Goal: Find contact information: Find contact information

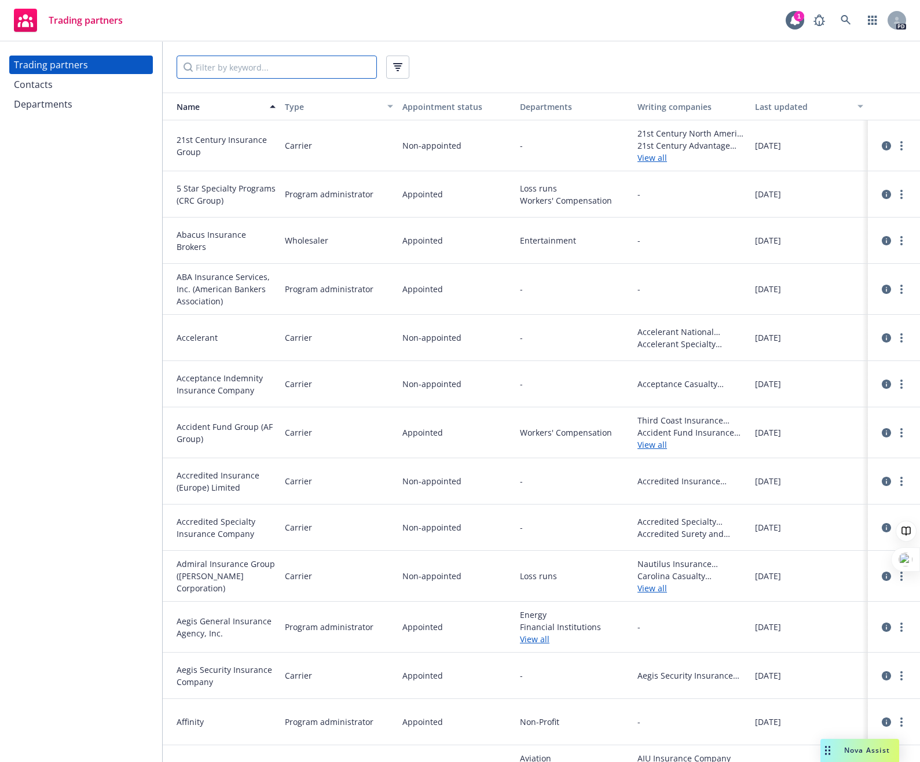
click at [225, 74] on input "Filter by keyword..." at bounding box center [277, 67] width 200 height 23
click at [225, 65] on input "Filter by keyword..." at bounding box center [277, 67] width 200 height 23
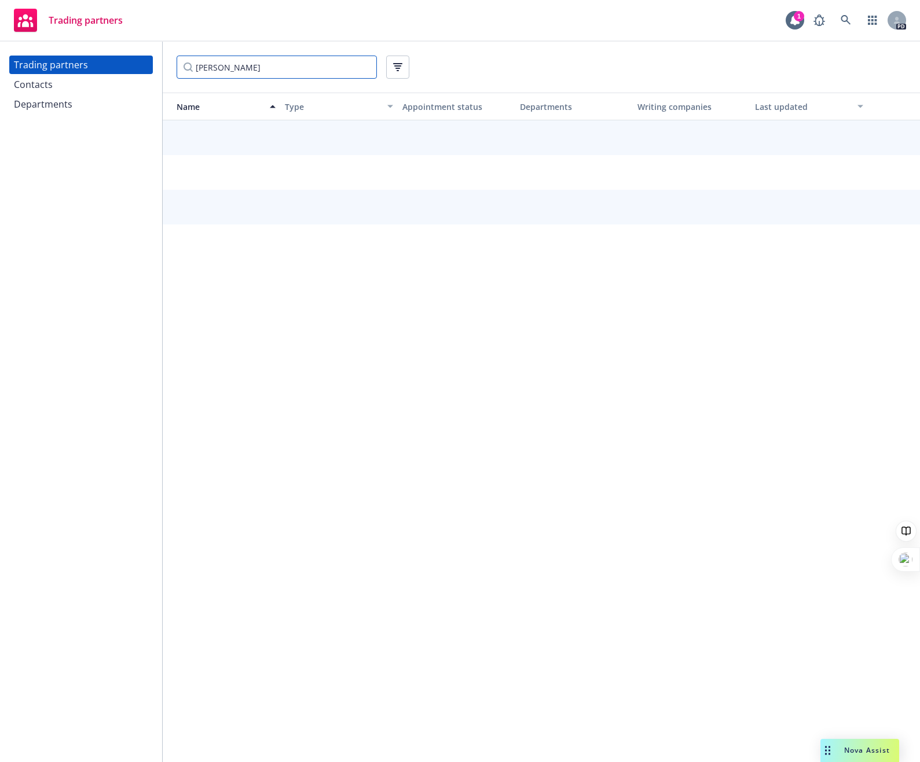
type input "[PERSON_NAME]"
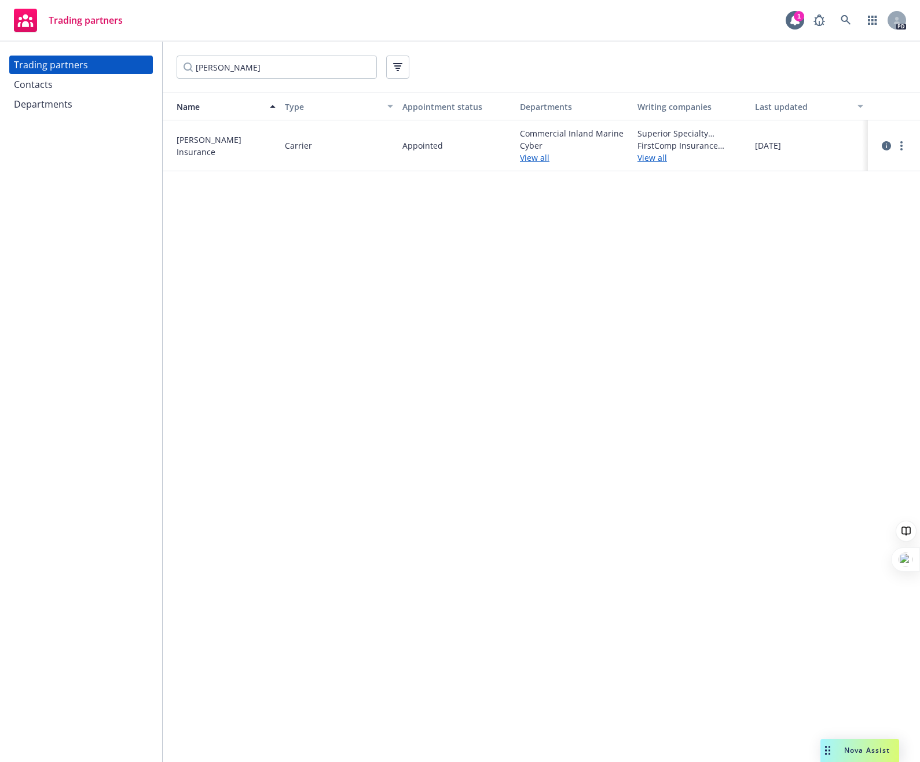
click at [536, 163] on link "View all" at bounding box center [574, 158] width 108 height 12
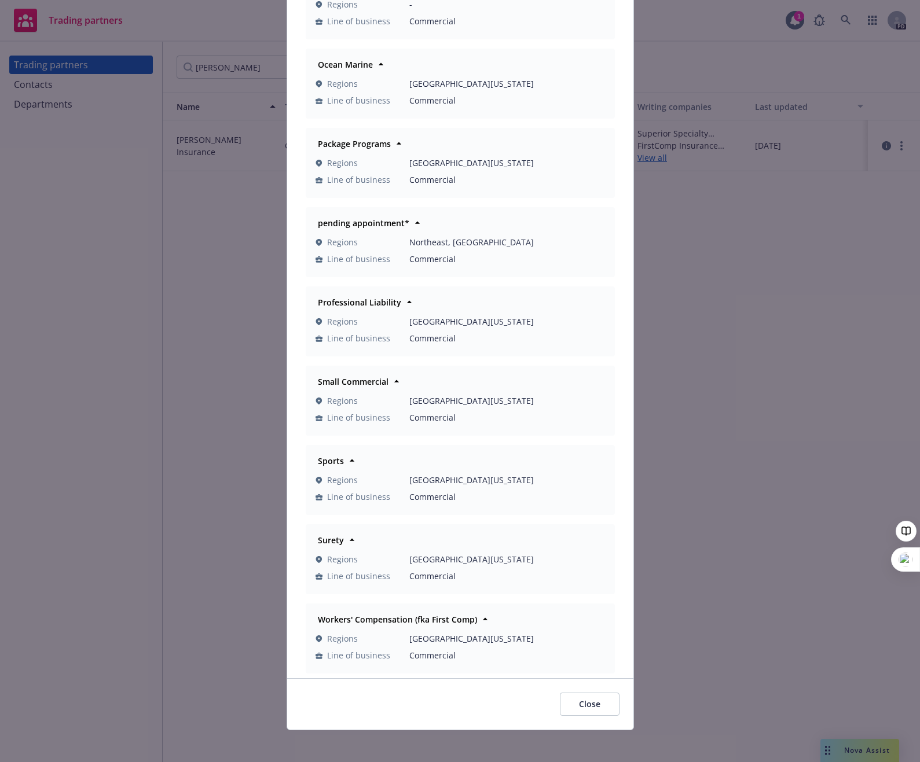
scroll to position [597, 0]
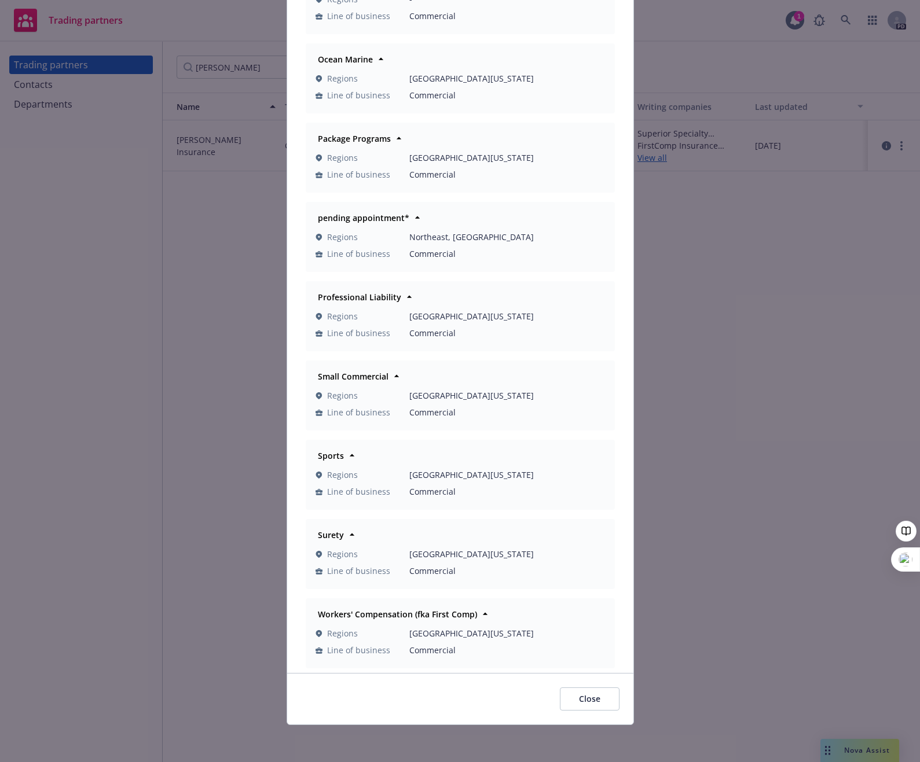
click at [117, 460] on div "Departments Commercial Inland Marine Regions [GEOGRAPHIC_DATA][US_STATE] Line o…" at bounding box center [460, 381] width 920 height 762
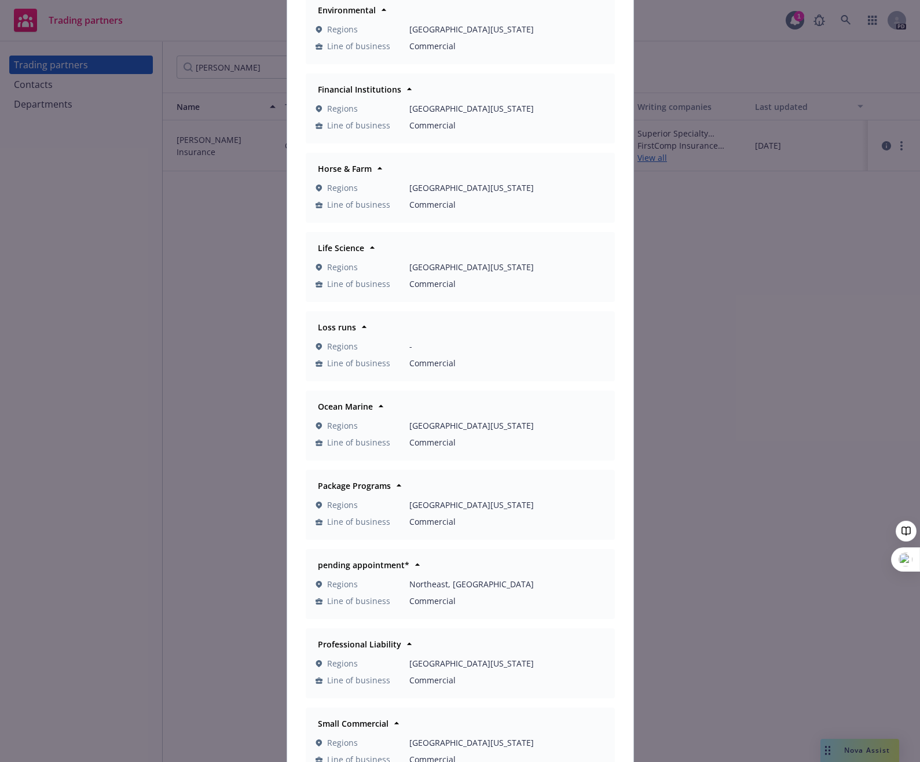
scroll to position [0, 0]
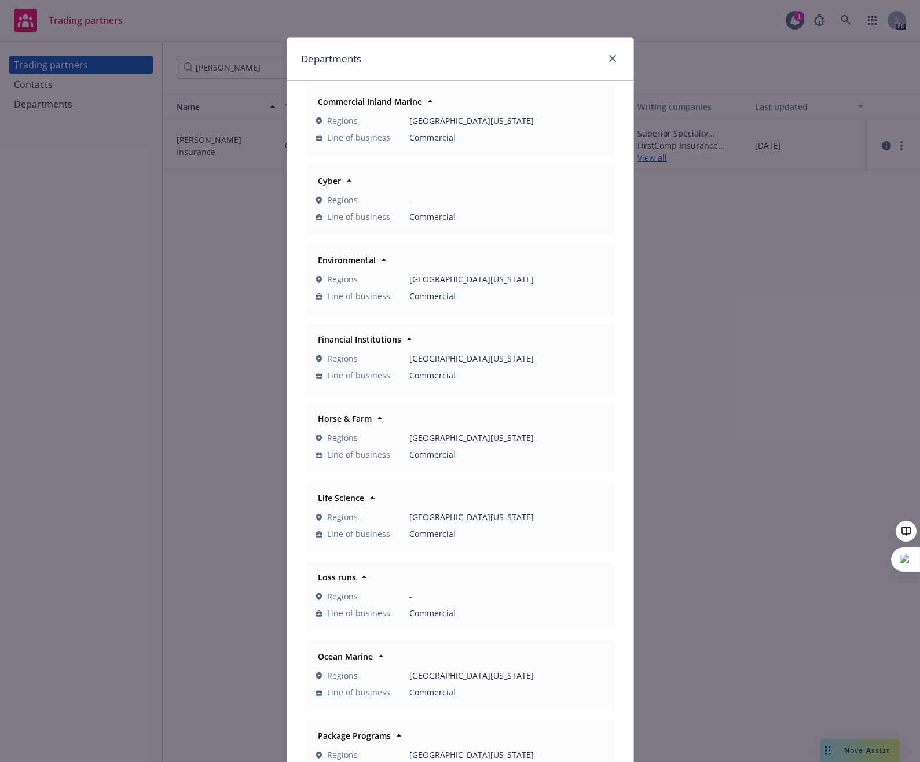
click at [608, 71] on div "Departments" at bounding box center [460, 59] width 346 height 43
click at [609, 60] on icon "close" at bounding box center [612, 58] width 7 height 7
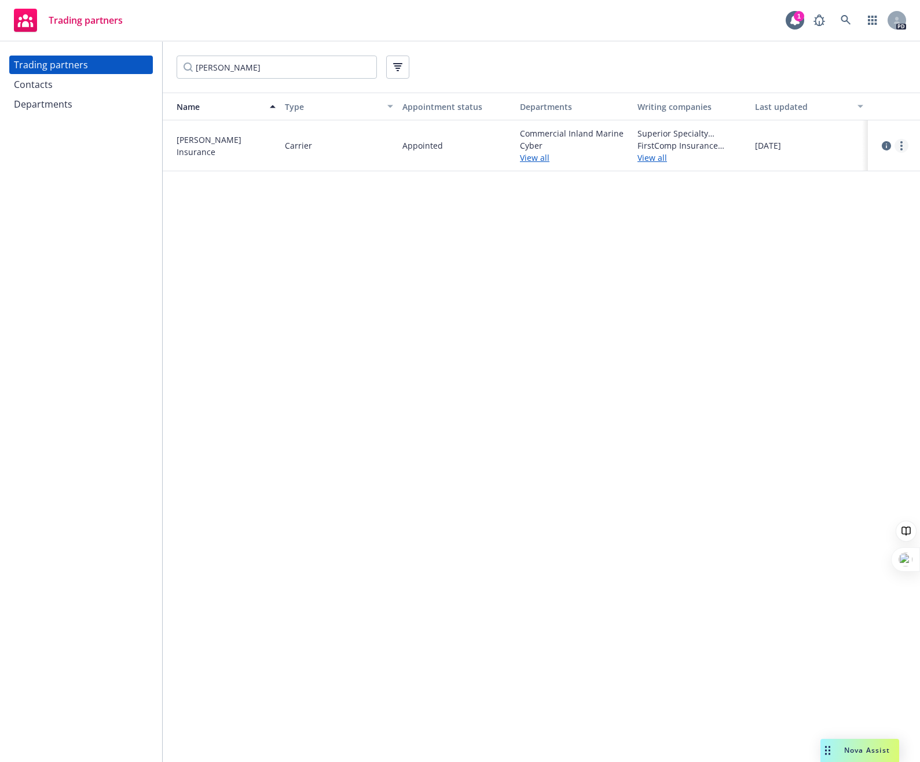
click at [905, 147] on link "more" at bounding box center [901, 146] width 14 height 14
click at [874, 171] on link "View contacts" at bounding box center [842, 169] width 129 height 23
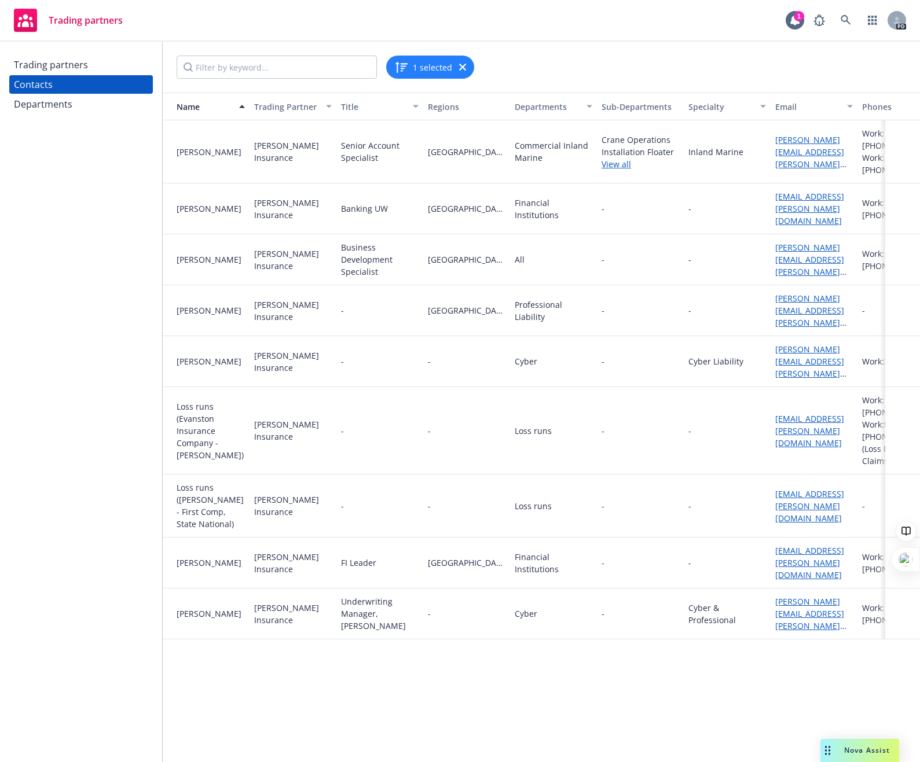
click at [616, 158] on link "View all" at bounding box center [640, 164] width 78 height 12
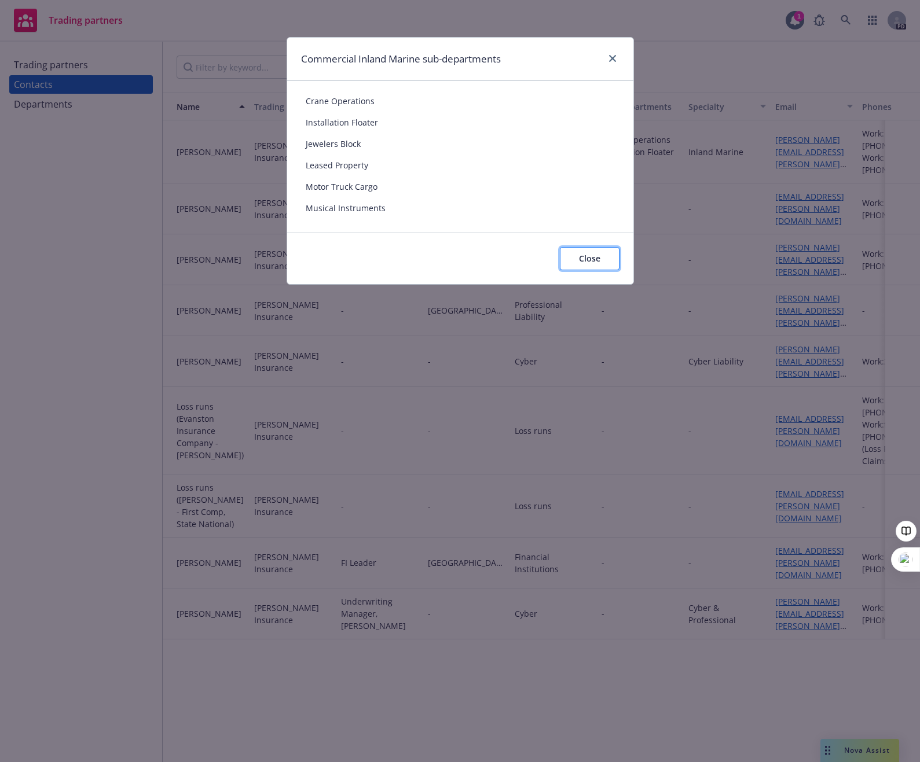
click at [606, 260] on button "Close" at bounding box center [590, 258] width 60 height 23
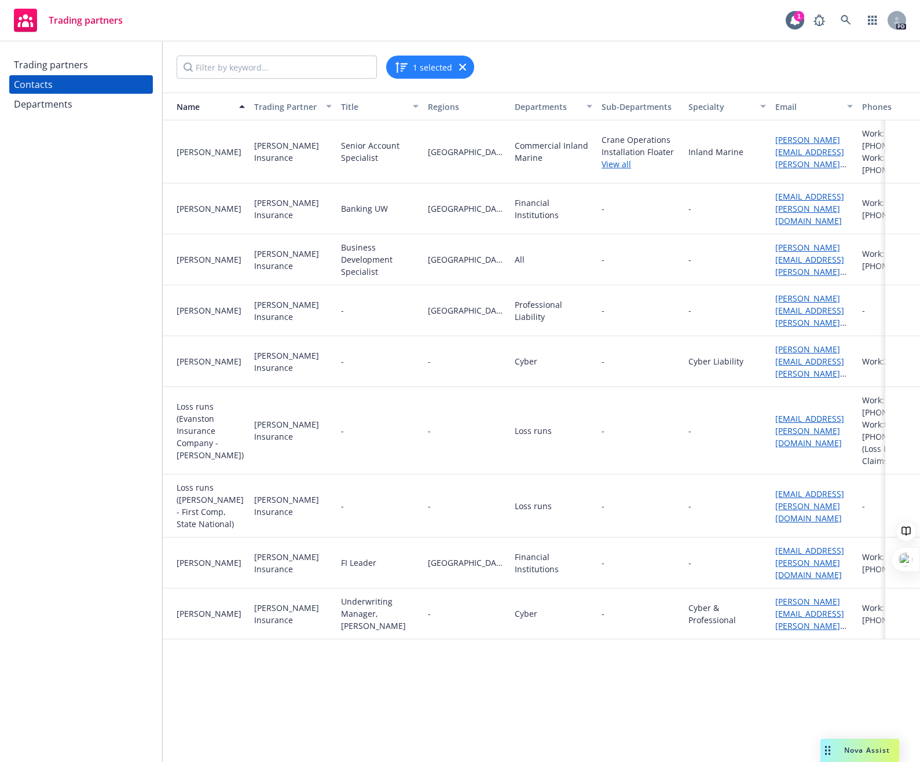
click at [55, 106] on div "Departments" at bounding box center [43, 104] width 58 height 19
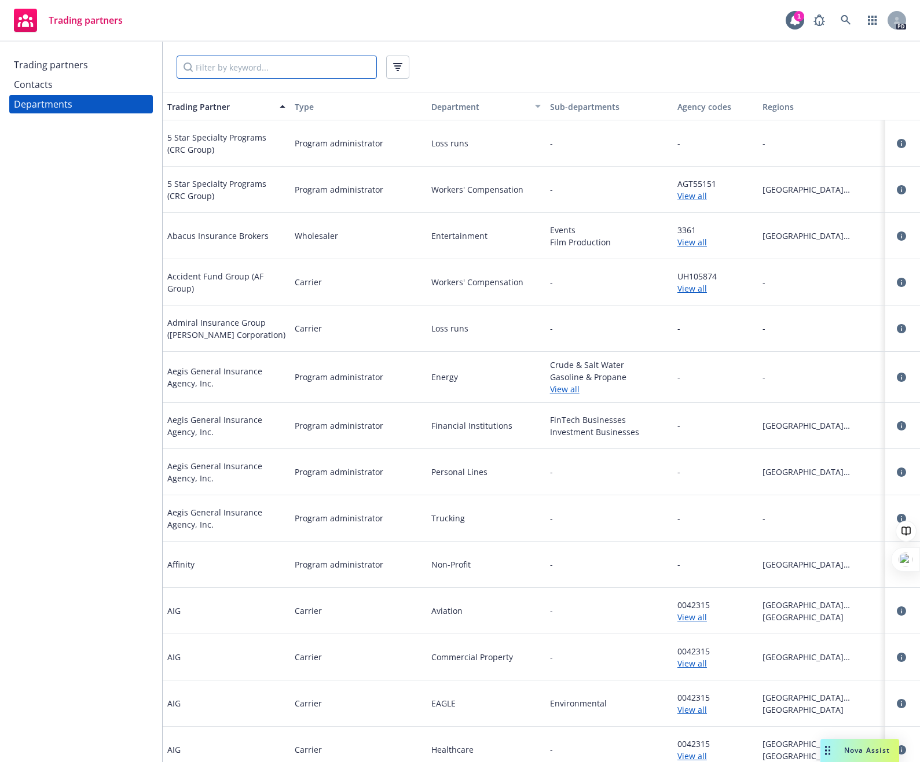
click at [240, 67] on input "Filter by keyword..." at bounding box center [277, 67] width 200 height 23
click at [69, 64] on div "Trading partners" at bounding box center [51, 65] width 74 height 19
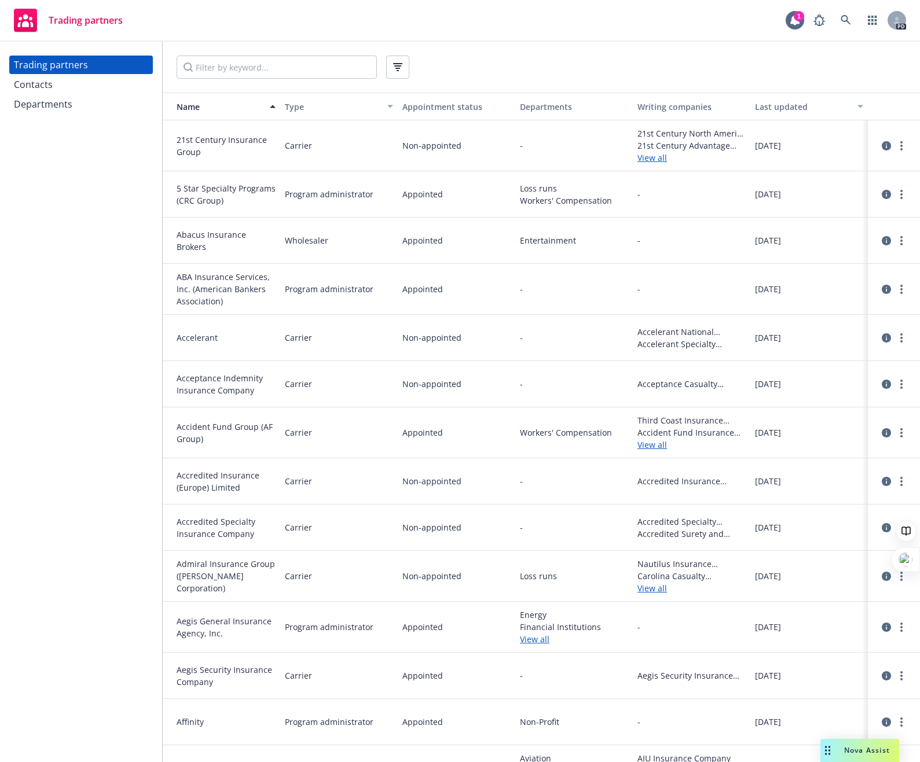
click at [285, 71] on input "Filter by keyword..." at bounding box center [277, 67] width 200 height 23
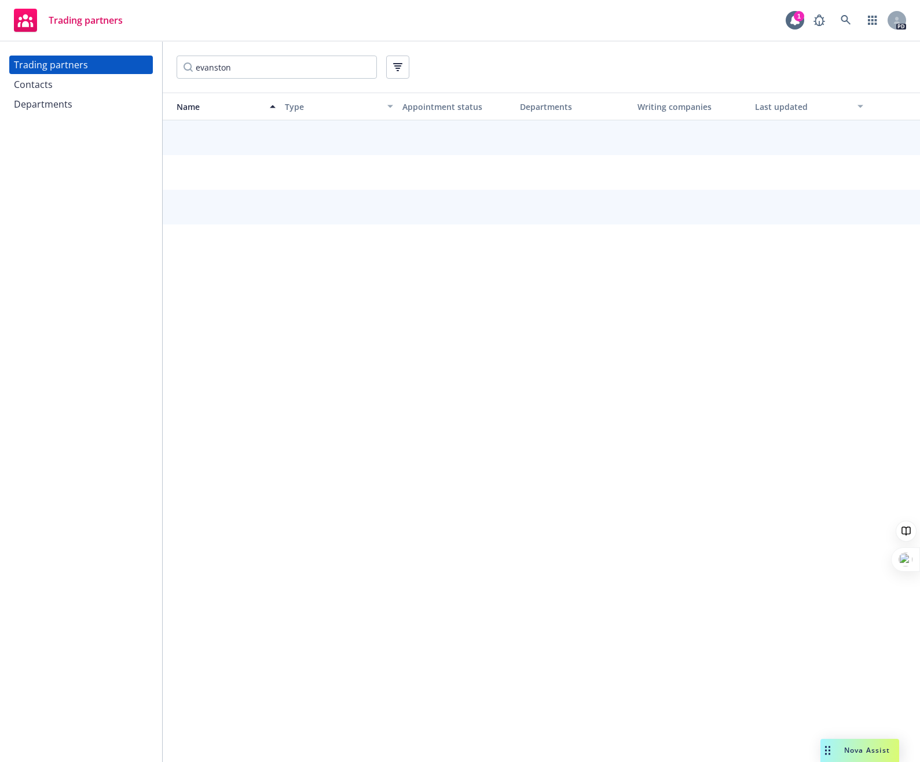
type input "evanston"
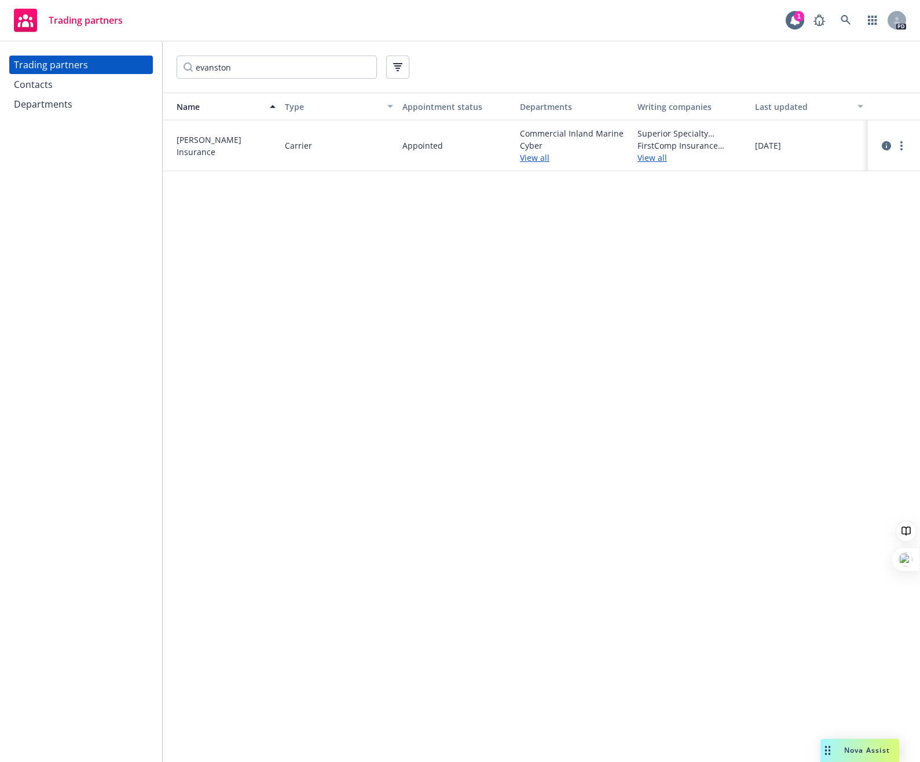
click at [530, 160] on link "View all" at bounding box center [574, 158] width 108 height 12
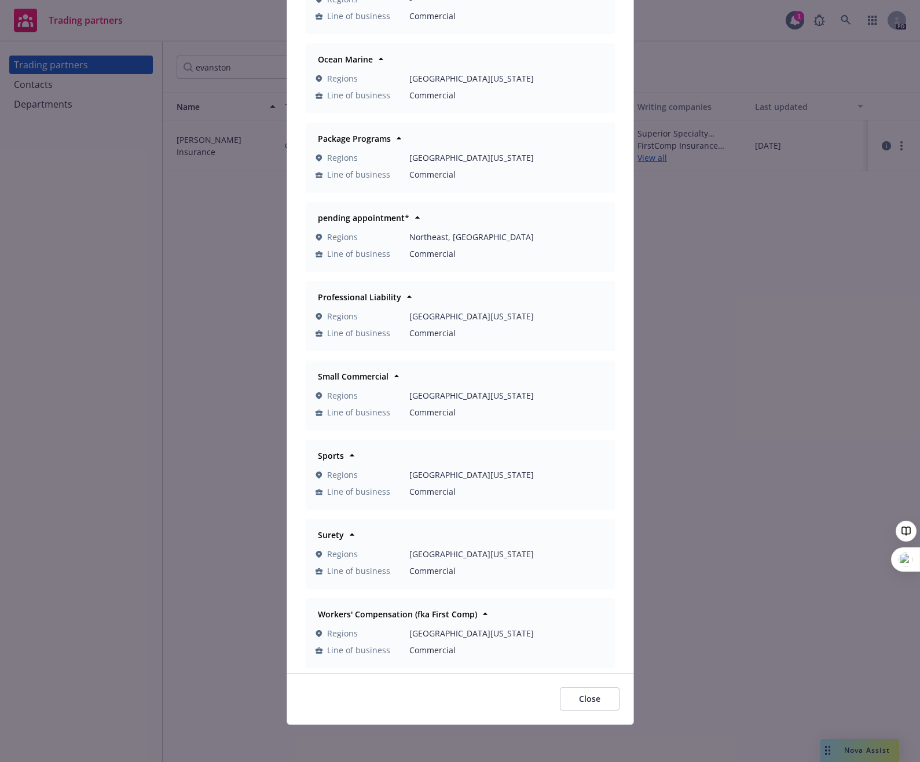
scroll to position [366, 0]
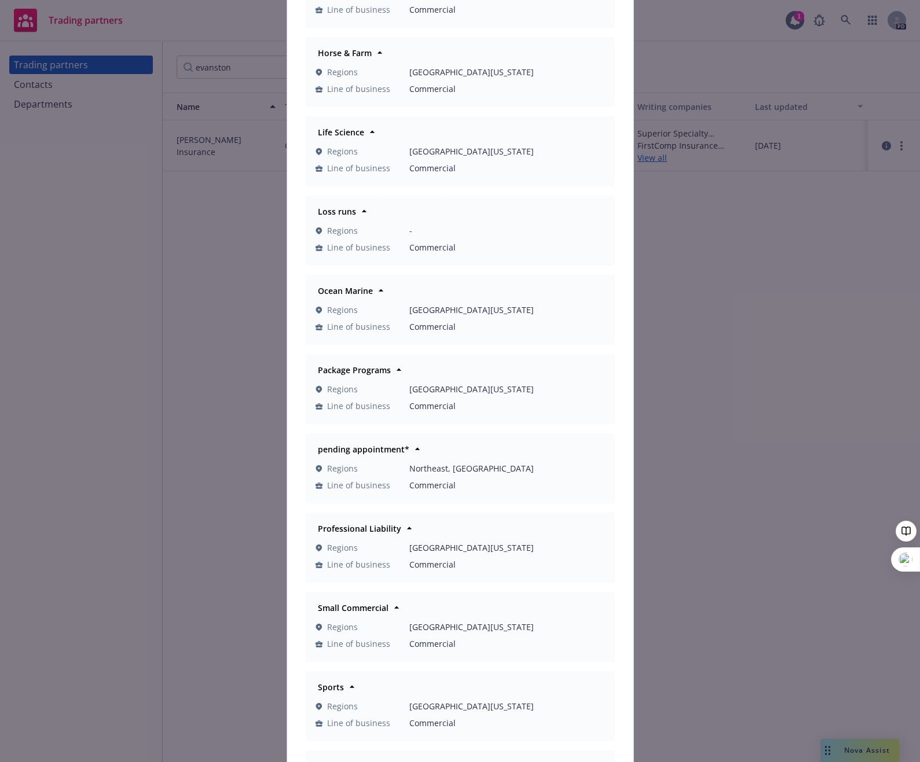
drag, startPoint x: 720, startPoint y: 363, endPoint x: 753, endPoint y: 311, distance: 61.7
click at [720, 363] on div "Departments Commercial Inland Marine Regions [GEOGRAPHIC_DATA][US_STATE] Line o…" at bounding box center [460, 381] width 920 height 762
click at [744, 195] on div "Departments Commercial Inland Marine Regions [GEOGRAPHIC_DATA][US_STATE] Line o…" at bounding box center [460, 381] width 920 height 762
click at [659, 157] on div "Departments Commercial Inland Marine Regions [GEOGRAPHIC_DATA][US_STATE] Line o…" at bounding box center [460, 381] width 920 height 762
click at [236, 238] on div "Departments Commercial Inland Marine Regions [GEOGRAPHIC_DATA][US_STATE] Line o…" at bounding box center [460, 381] width 920 height 762
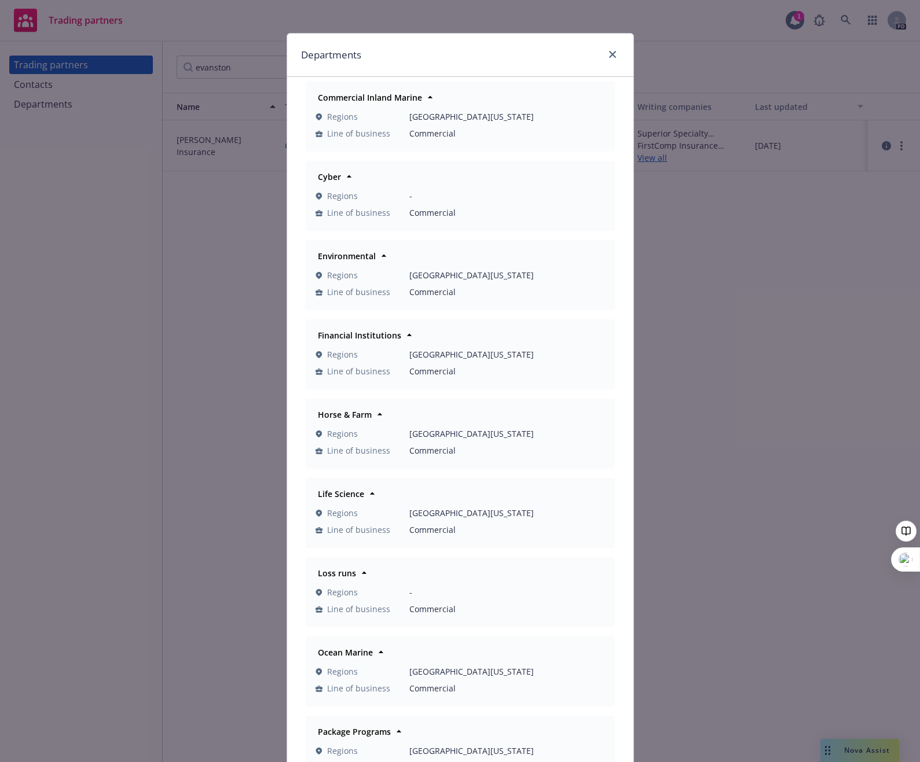
scroll to position [0, 0]
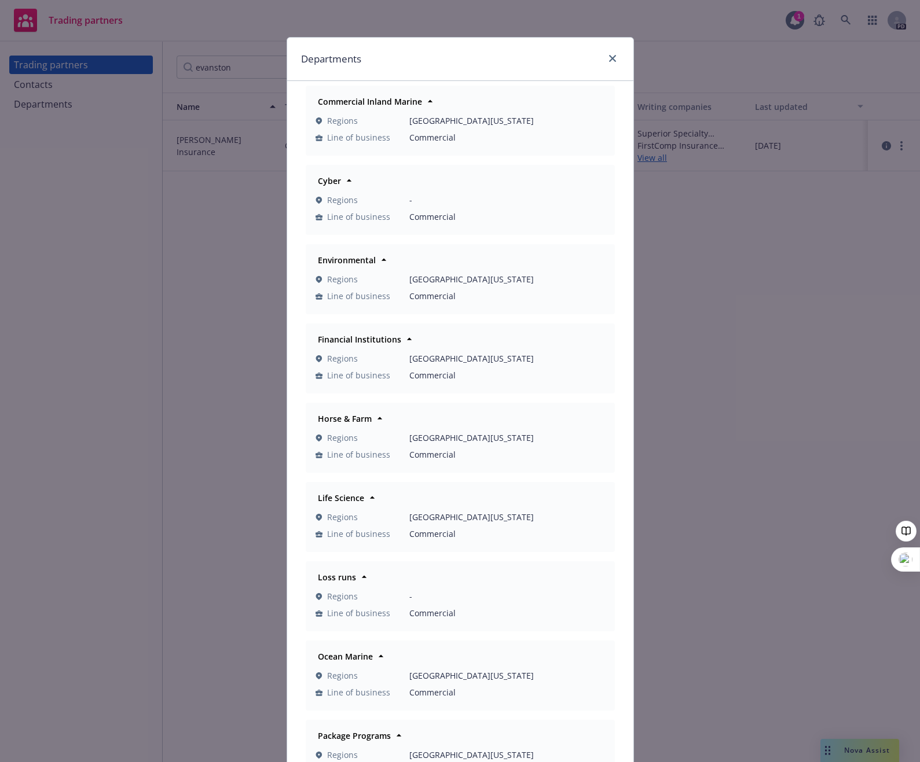
click at [609, 50] on div "Departments" at bounding box center [460, 59] width 346 height 43
click at [611, 63] on link "close" at bounding box center [612, 59] width 14 height 14
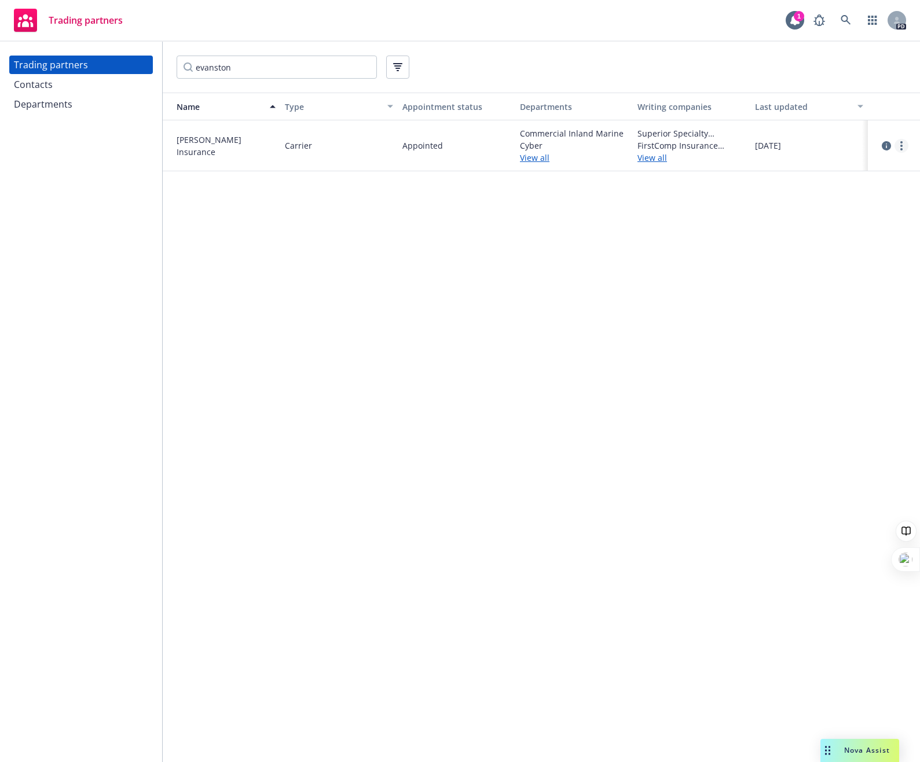
click at [899, 146] on link "more" at bounding box center [901, 146] width 14 height 14
click at [853, 193] on link "View departments" at bounding box center [842, 192] width 129 height 23
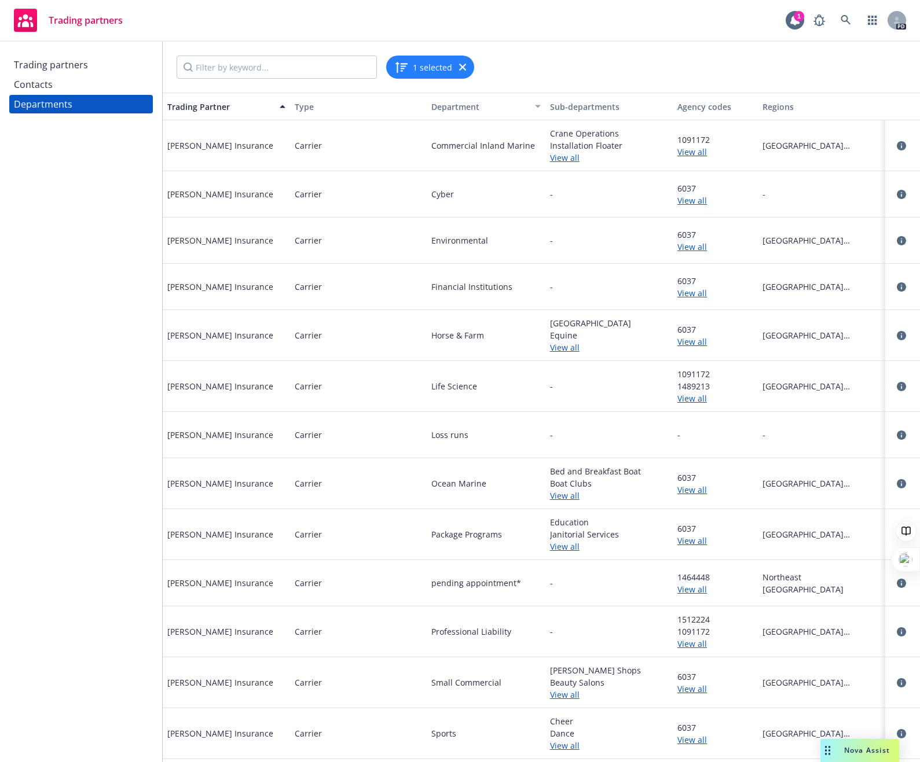
click at [679, 254] on div "6037 View all" at bounding box center [714, 241] width 85 height 46
click at [680, 249] on link "View all" at bounding box center [715, 247] width 76 height 12
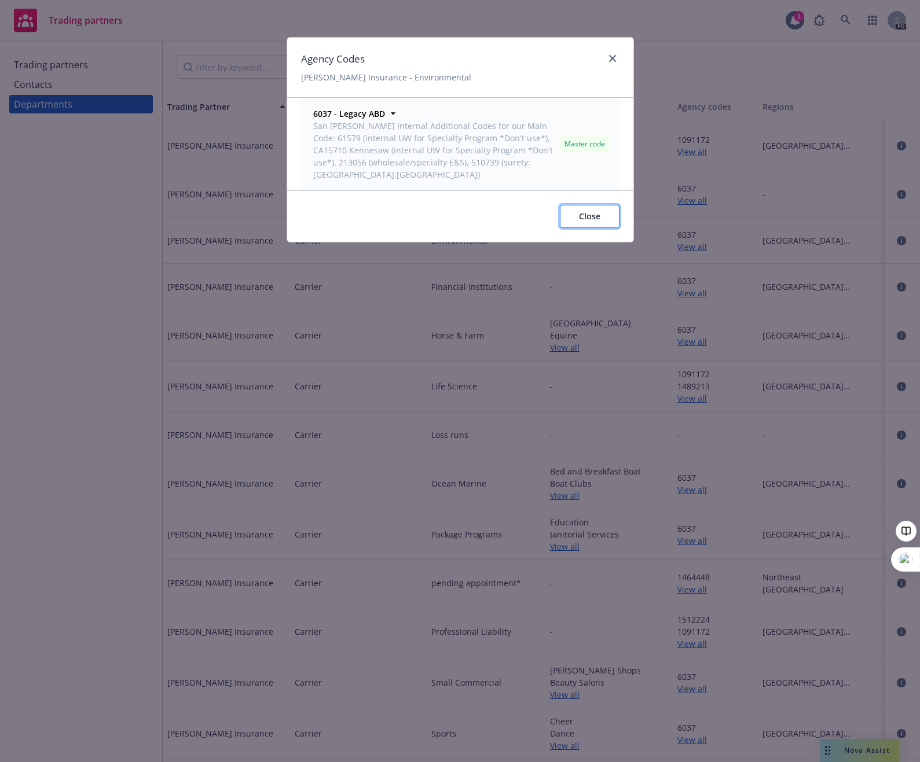
click at [582, 211] on span "Close" at bounding box center [589, 216] width 21 height 11
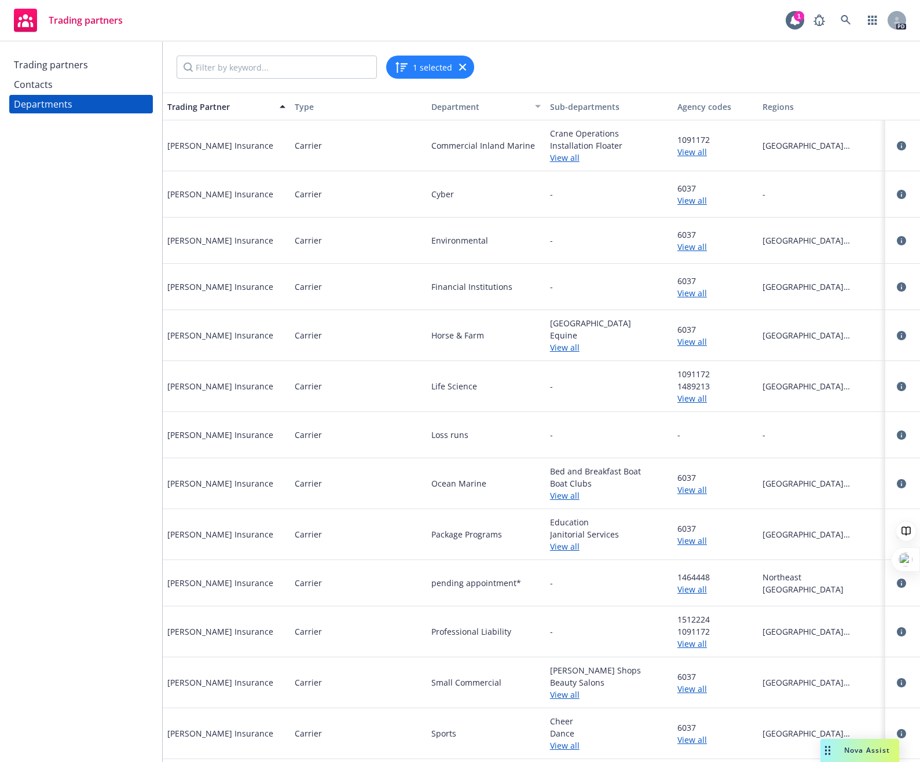
click at [692, 591] on link "View all" at bounding box center [715, 589] width 76 height 12
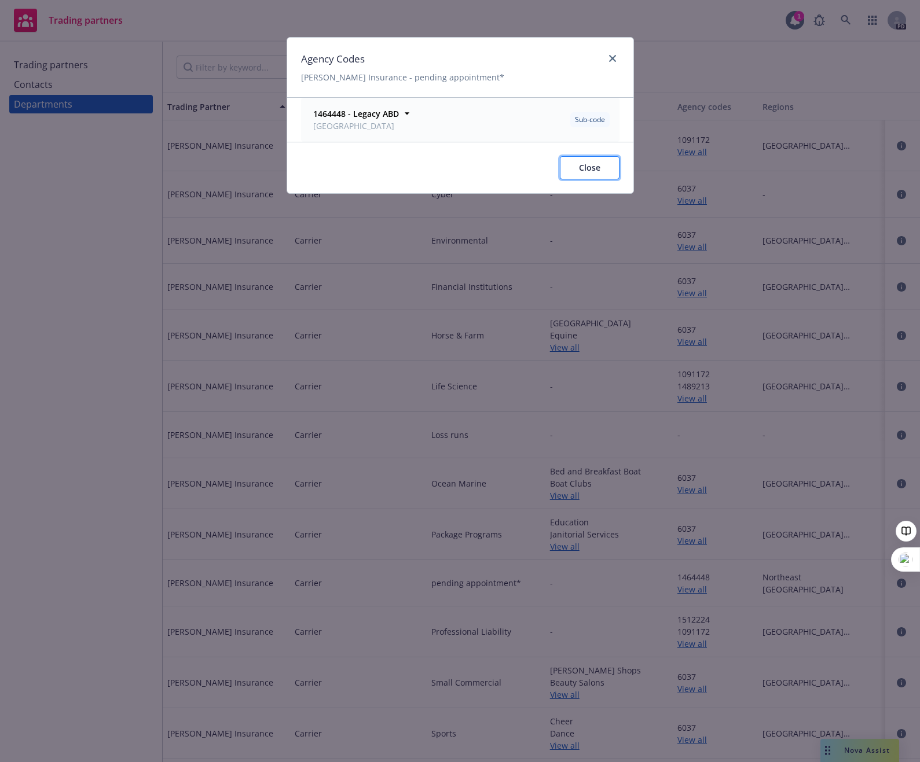
click at [593, 176] on button "Close" at bounding box center [590, 167] width 60 height 23
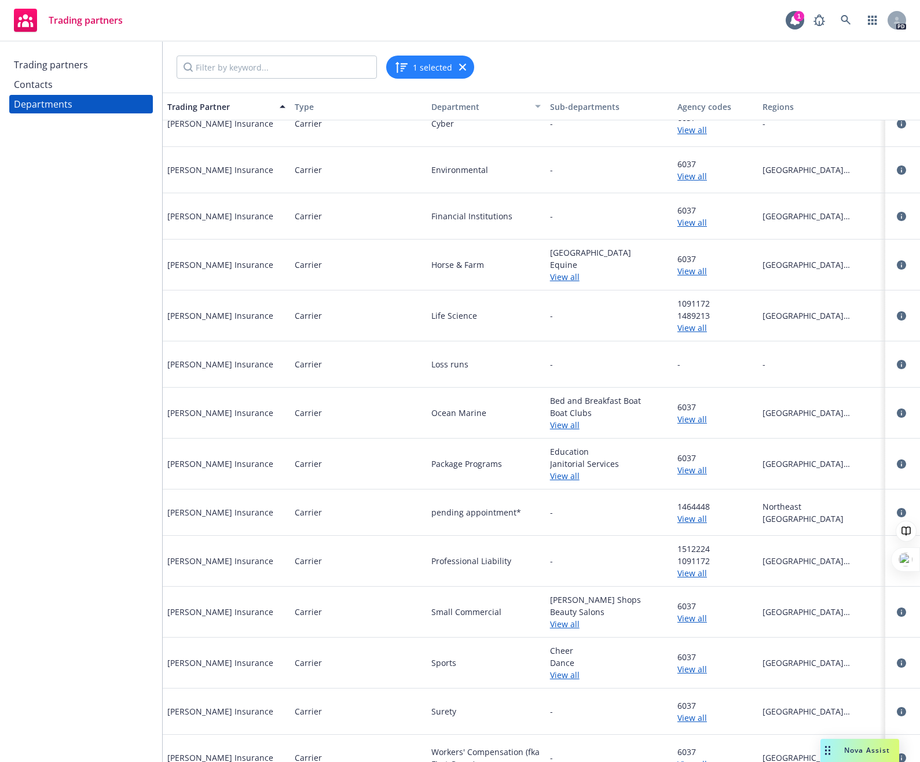
scroll to position [90, 0]
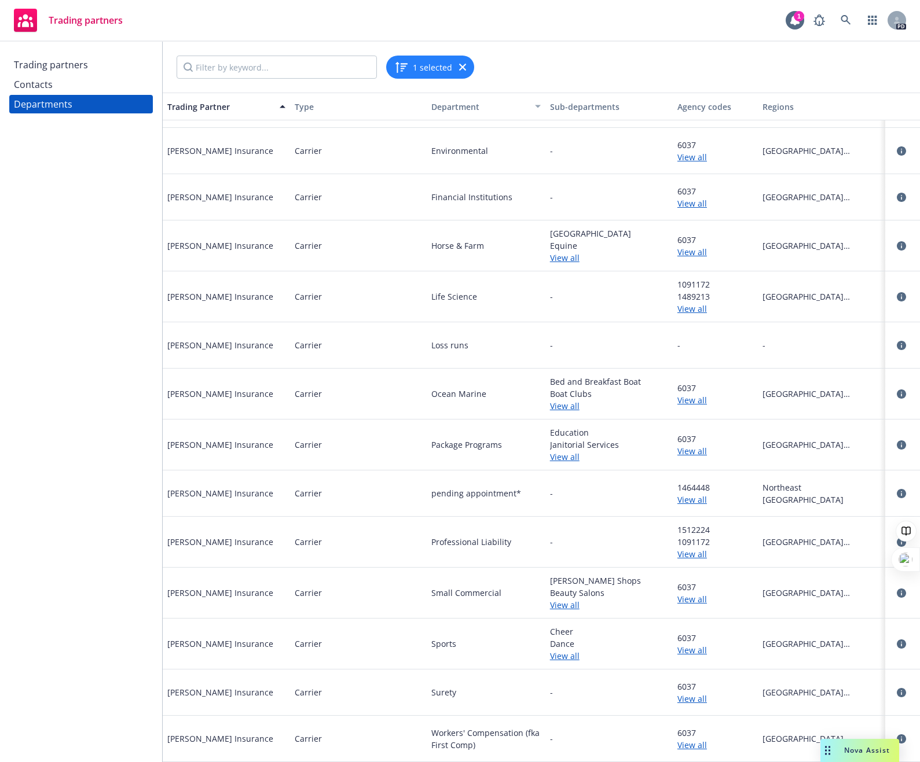
click at [564, 599] on link "View all" at bounding box center [609, 605] width 118 height 12
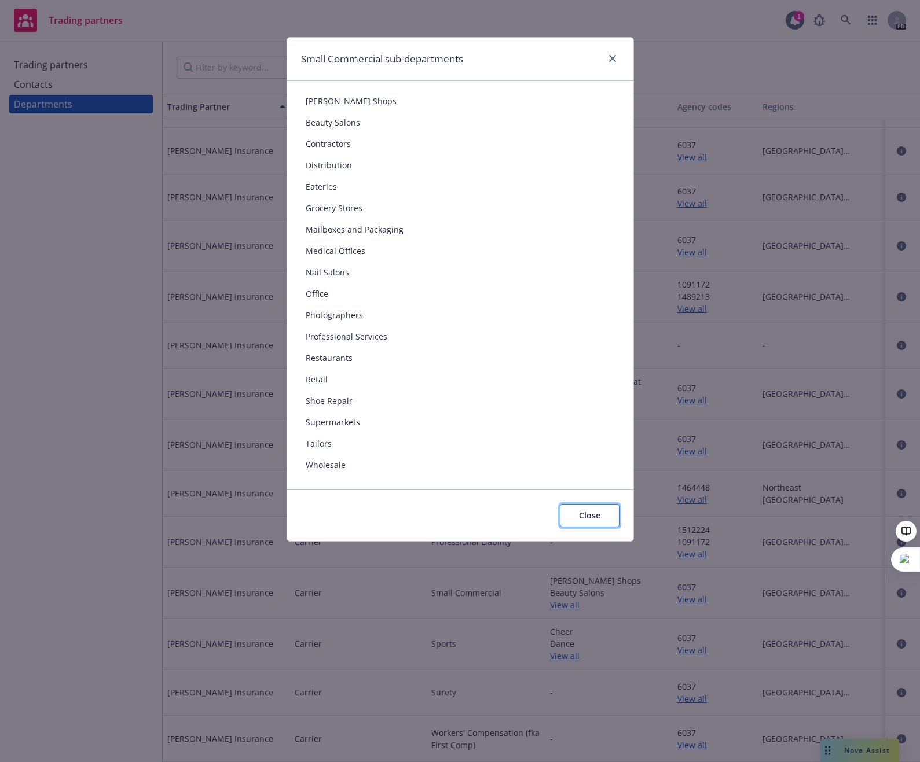
drag, startPoint x: 590, startPoint y: 513, endPoint x: 595, endPoint y: 520, distance: 8.6
click at [595, 520] on span "Close" at bounding box center [589, 515] width 21 height 11
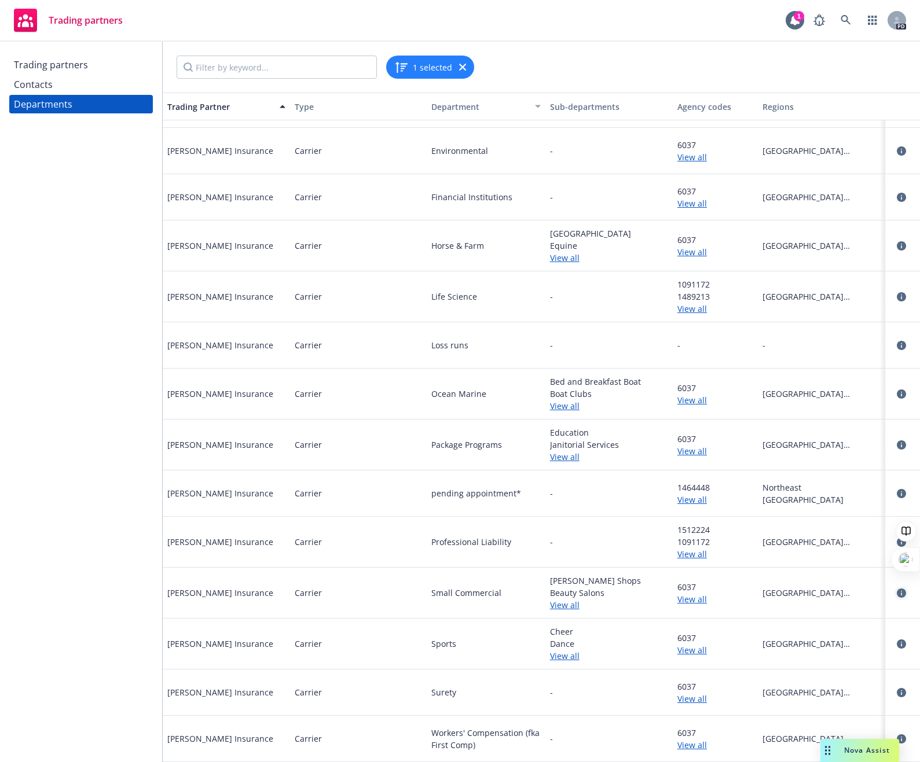
click at [896, 589] on icon "circleInformation" at bounding box center [900, 593] width 9 height 9
click at [38, 89] on div "Contacts" at bounding box center [33, 84] width 39 height 19
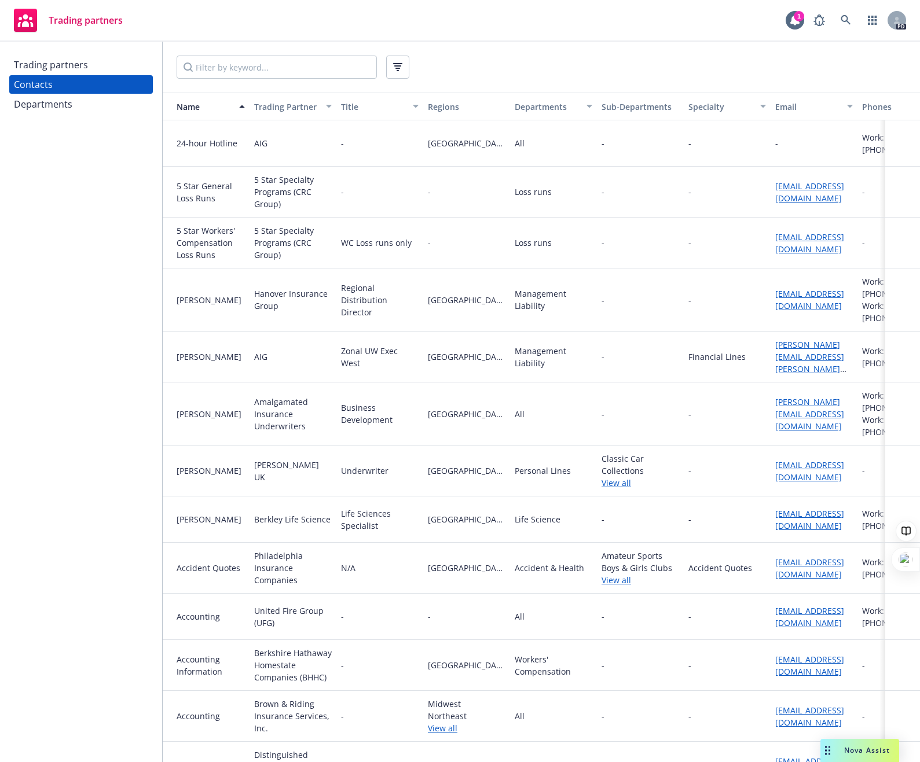
click at [299, 82] on div at bounding box center [541, 67] width 757 height 51
click at [295, 77] on input "Filter by keyword..." at bounding box center [277, 67] width 200 height 23
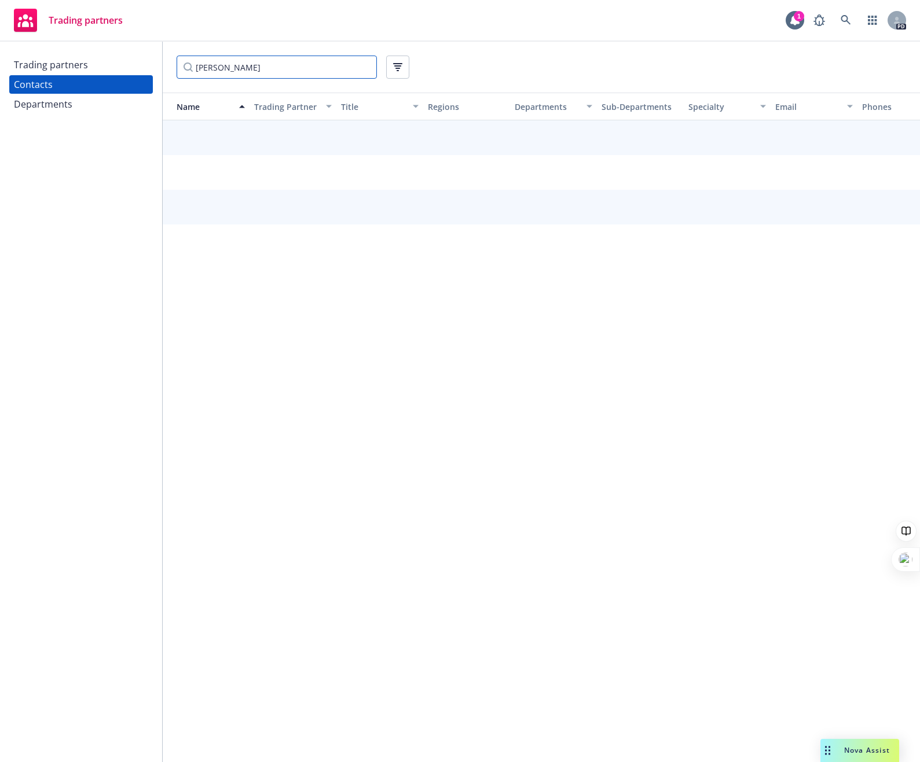
type input "[PERSON_NAME]"
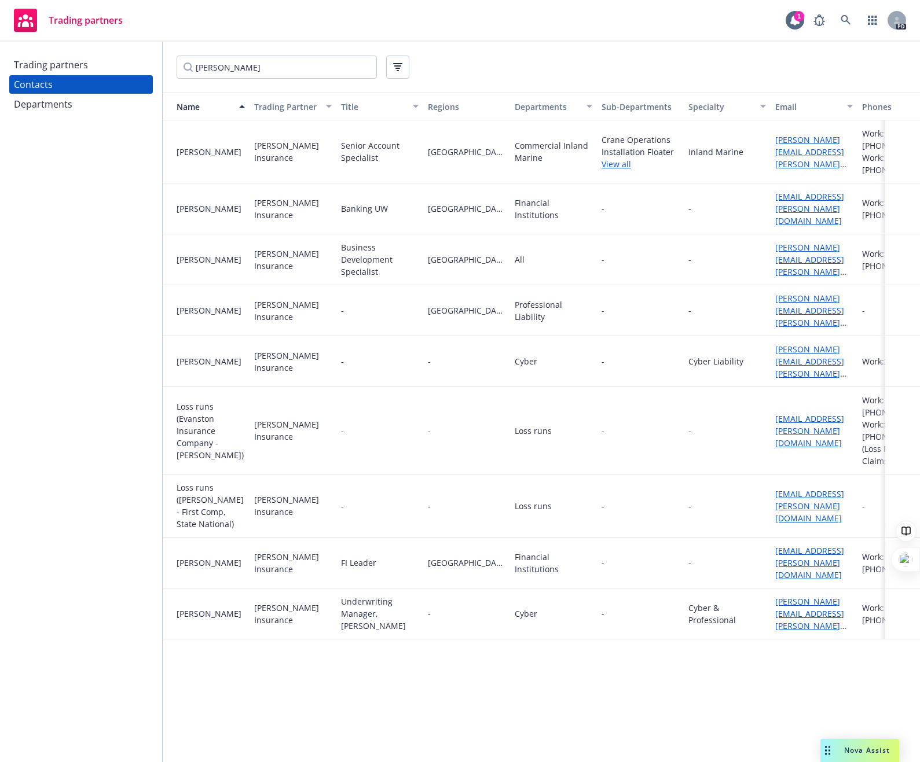
click at [585, 285] on div "Professional Liability" at bounding box center [553, 310] width 87 height 51
click at [215, 253] on div "[PERSON_NAME]" at bounding box center [211, 259] width 68 height 12
